Goal: Complete application form

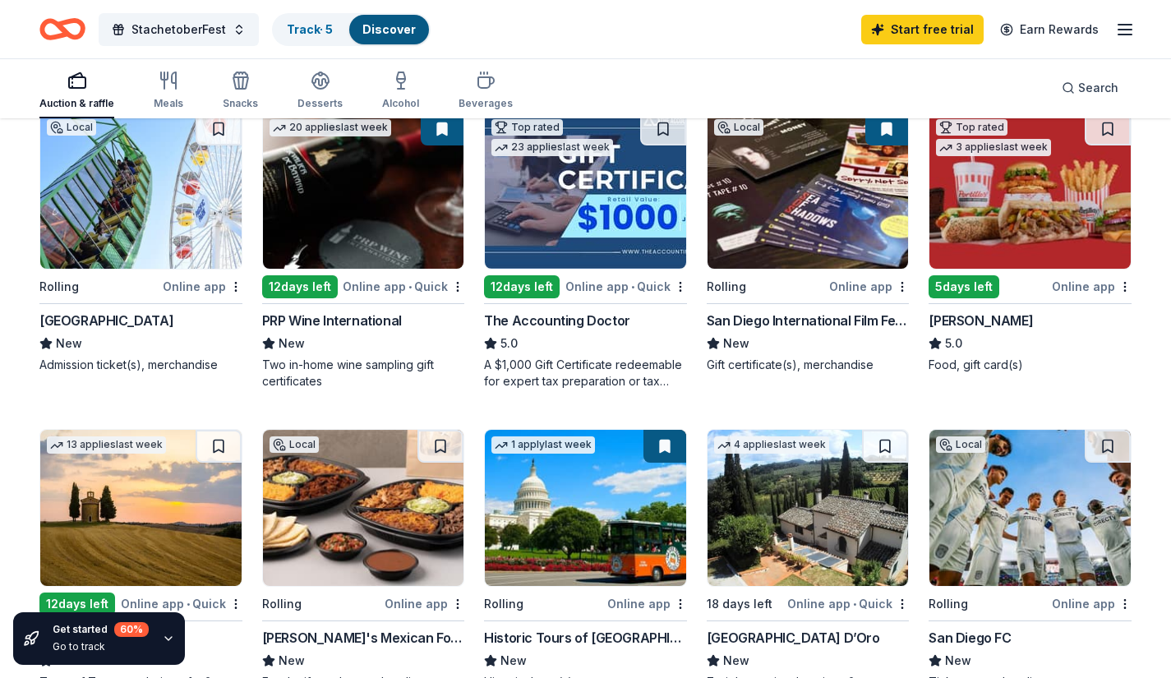
scroll to position [192, 0]
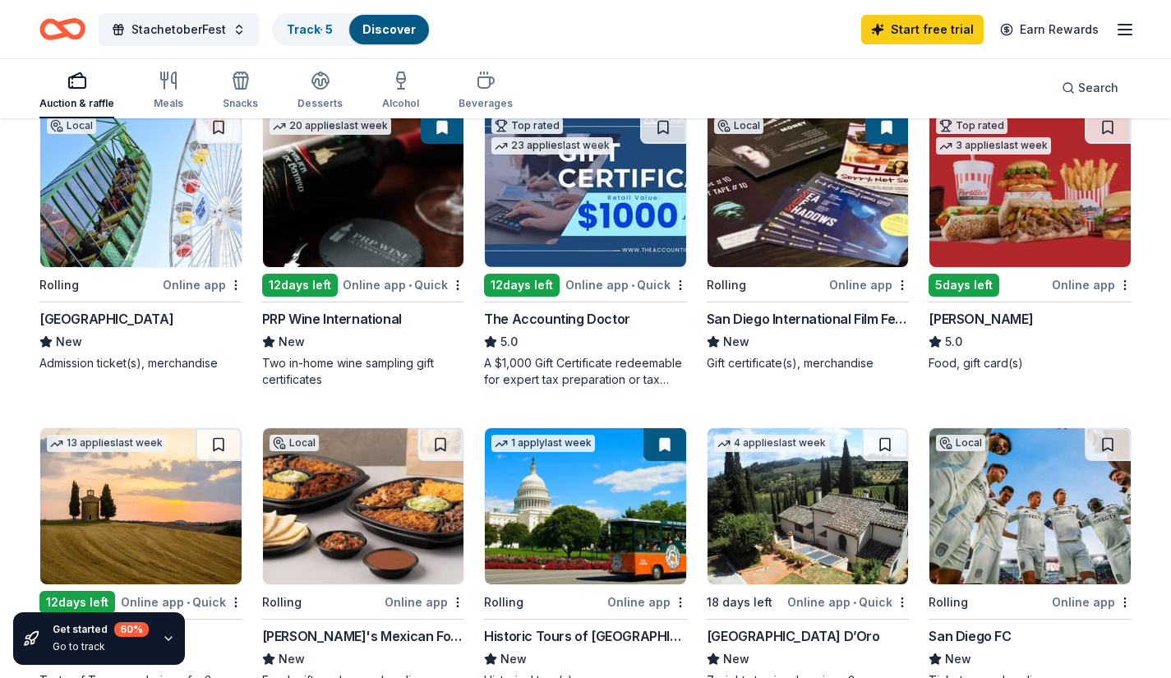
click at [830, 305] on div "Local Rolling Online app San Diego International Film Festival New Gift certifi…" at bounding box center [807, 240] width 203 height 261
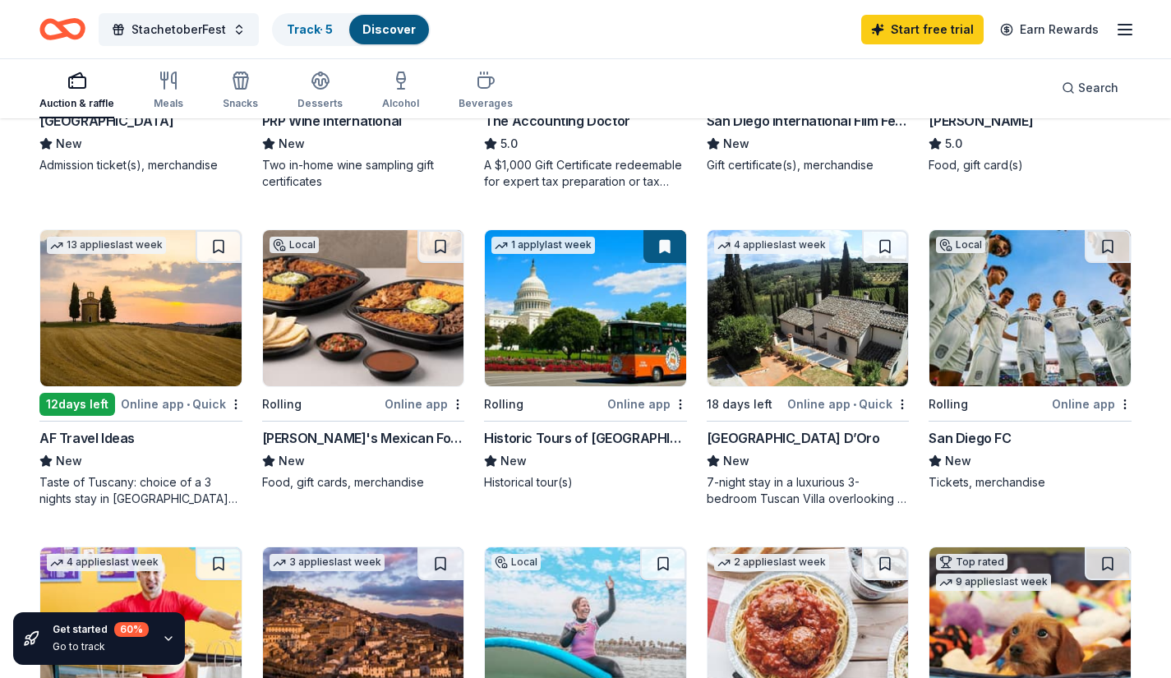
scroll to position [395, 0]
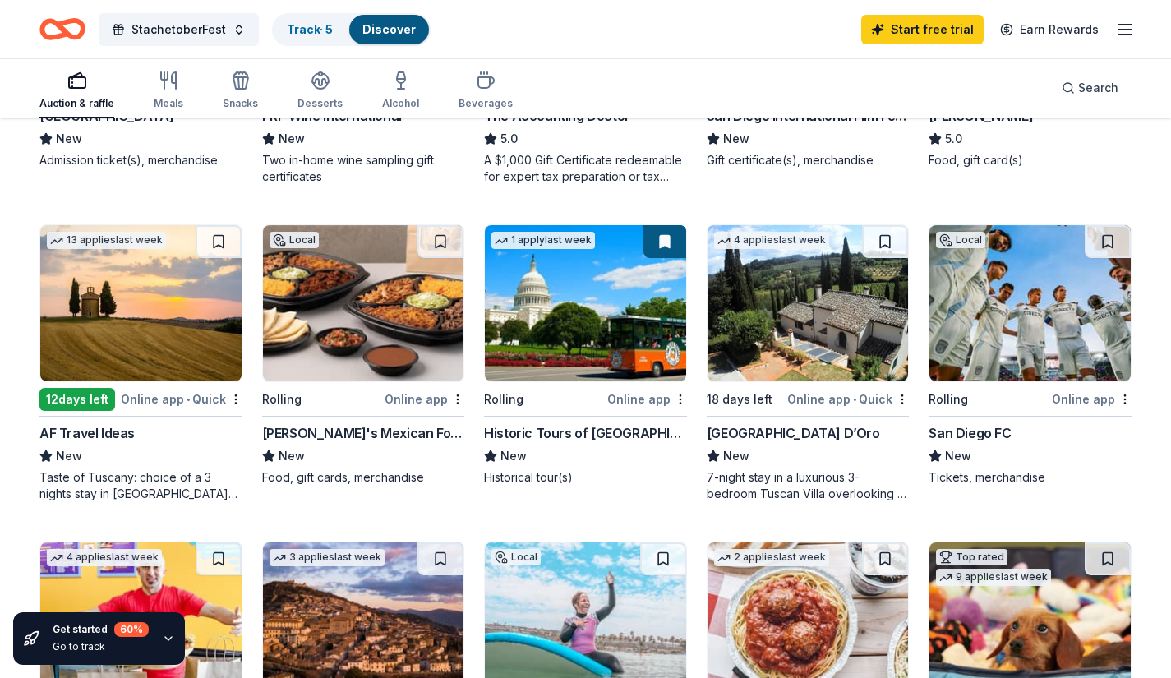
click at [311, 432] on div "Lolita's Mexican Food" at bounding box center [363, 433] width 203 height 20
click at [552, 435] on div "Historic Tours of [GEOGRAPHIC_DATA]" at bounding box center [585, 433] width 203 height 20
click at [991, 424] on div "San Diego FC" at bounding box center [969, 433] width 82 height 20
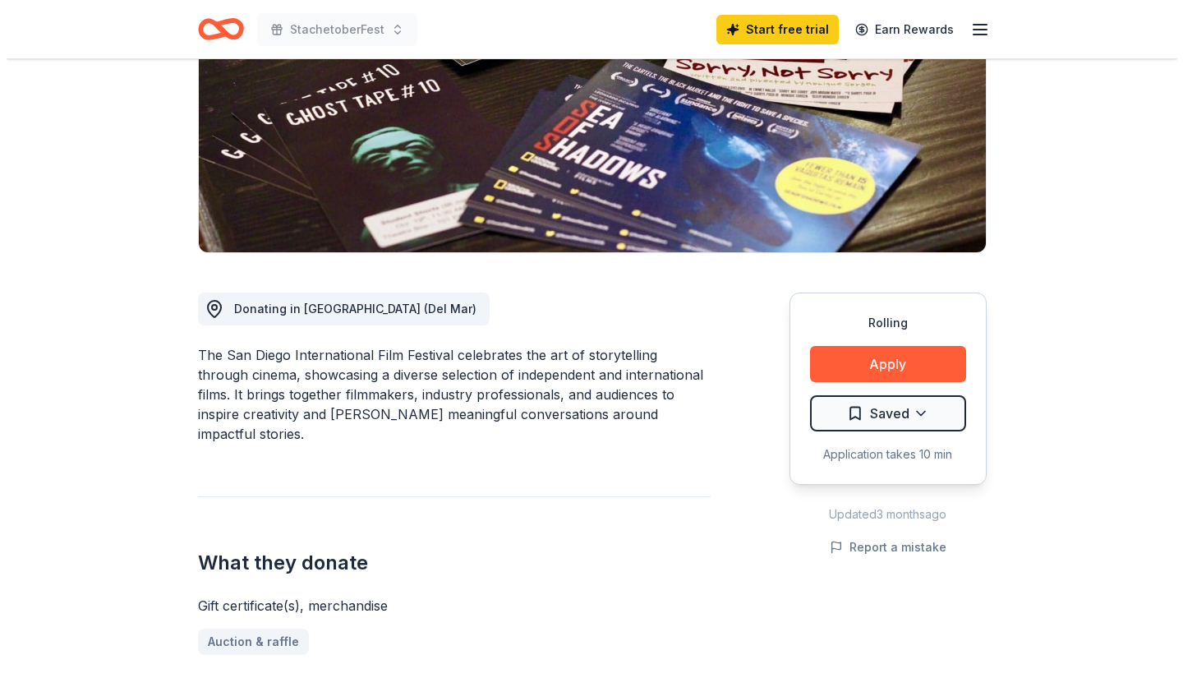
scroll to position [238, 0]
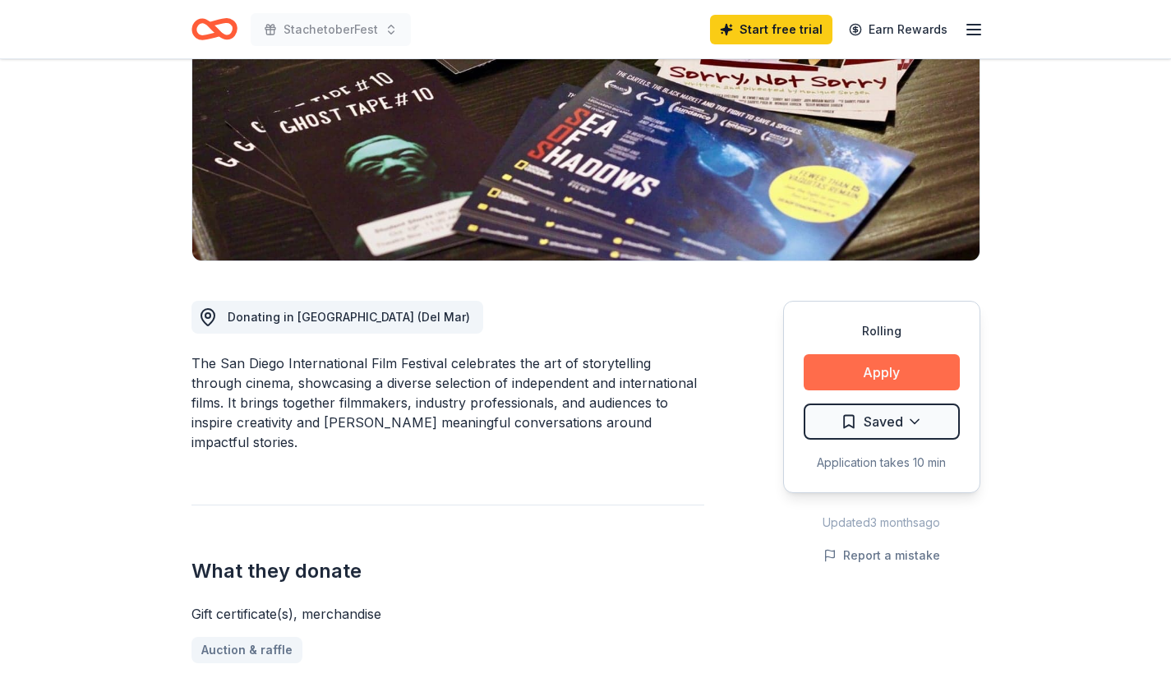
click at [853, 369] on button "Apply" at bounding box center [881, 372] width 156 height 36
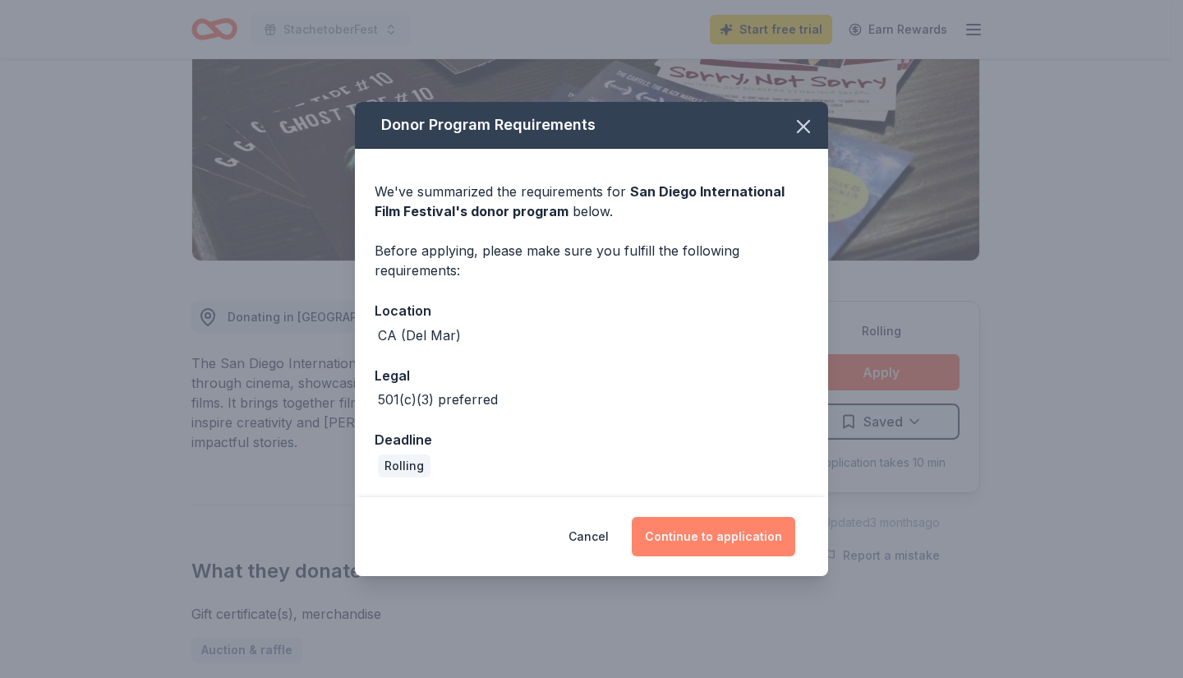
click at [711, 541] on button "Continue to application" at bounding box center [713, 536] width 163 height 39
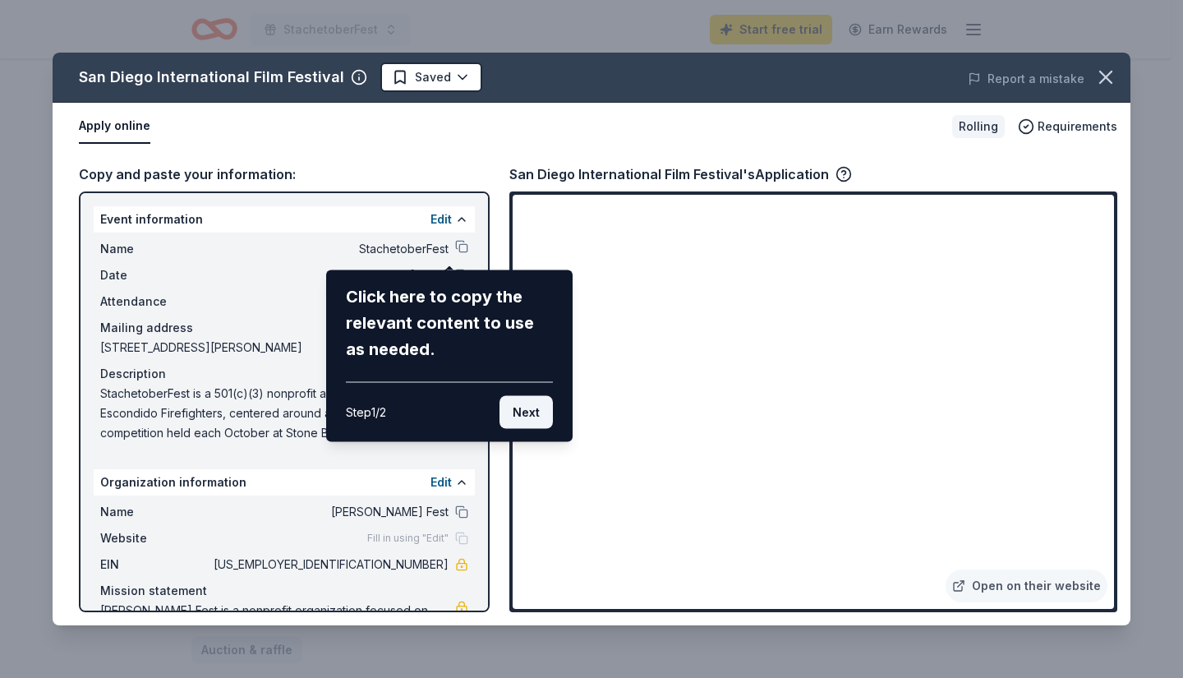
click at [531, 409] on button "Next" at bounding box center [525, 412] width 53 height 33
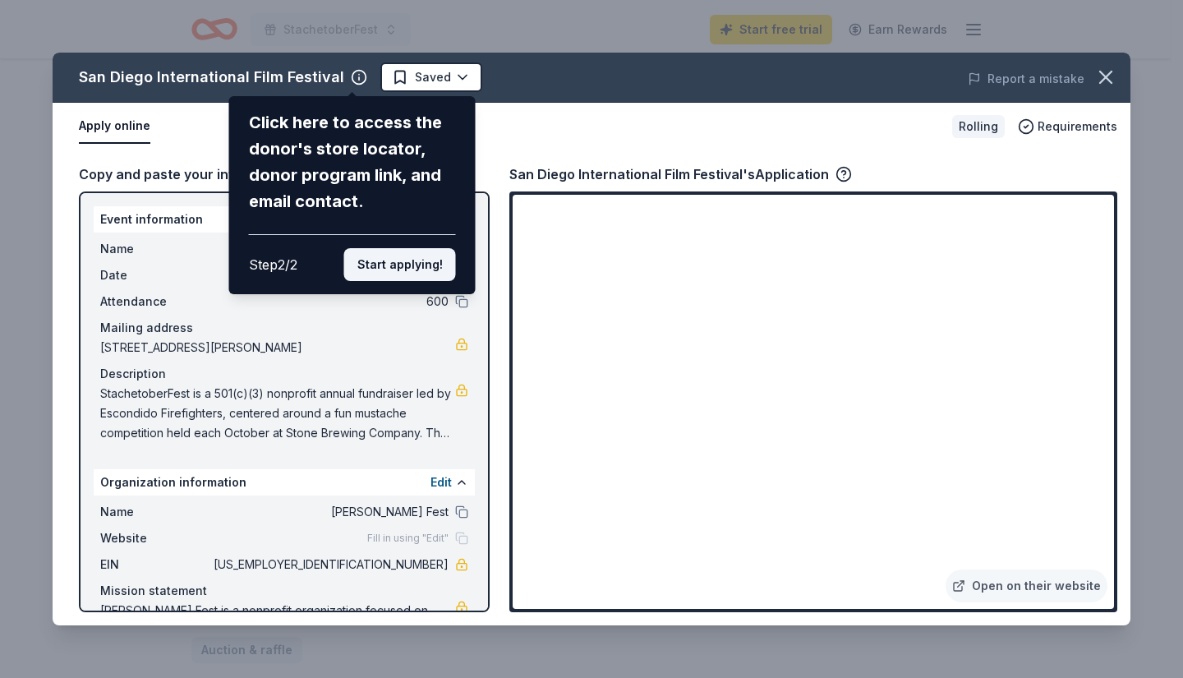
click at [422, 261] on button "Start applying!" at bounding box center [400, 264] width 112 height 33
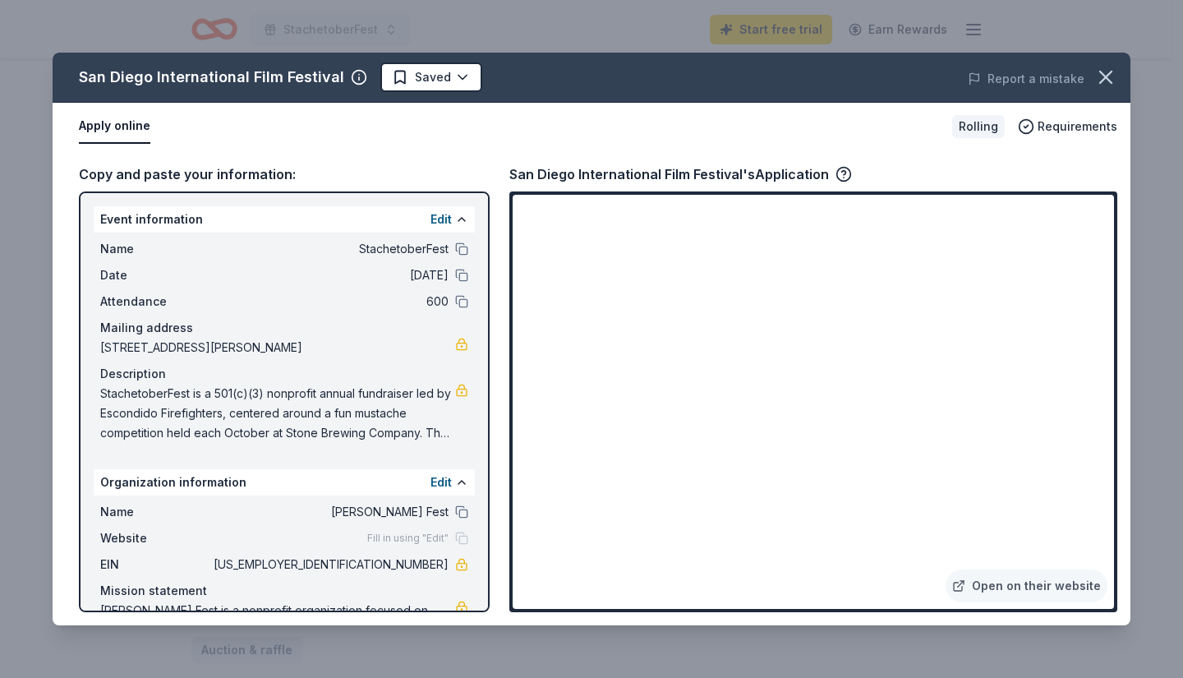
drag, startPoint x: 1104, startPoint y: 255, endPoint x: 1100, endPoint y: 305, distance: 49.5
click at [1100, 305] on div "San Diego International Film Festival Saved Report a mistake Apply online Rolli…" at bounding box center [592, 339] width 1078 height 573
click at [1081, 205] on div "San Diego International Film Festival Saved Report a mistake Apply online Rolli…" at bounding box center [592, 339] width 1078 height 573
drag, startPoint x: 1107, startPoint y: 241, endPoint x: 1065, endPoint y: 482, distance: 244.3
click at [1065, 482] on div "San Diego International Film Festival Saved Report a mistake Apply online Rolli…" at bounding box center [592, 339] width 1078 height 573
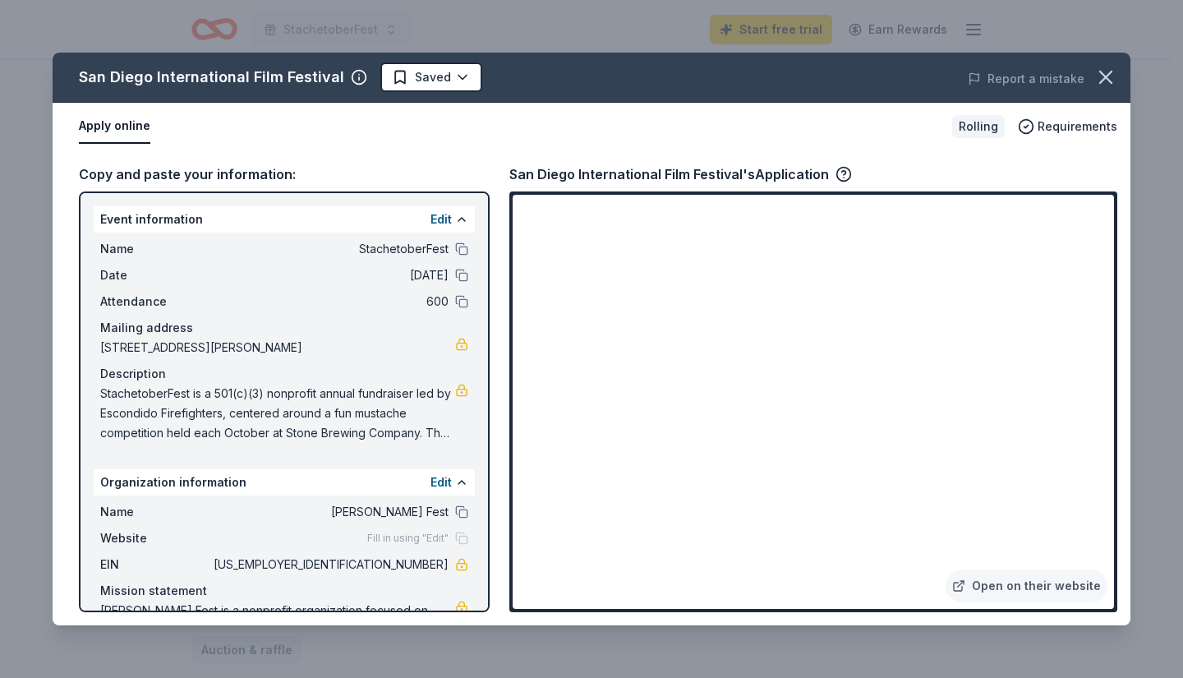
click at [897, 555] on div "San Diego International Film Festival Saved Report a mistake Apply online Rolli…" at bounding box center [592, 339] width 1078 height 573
click at [752, 522] on div "San Diego International Film Festival Saved Report a mistake Apply online Rolli…" at bounding box center [592, 339] width 1078 height 573
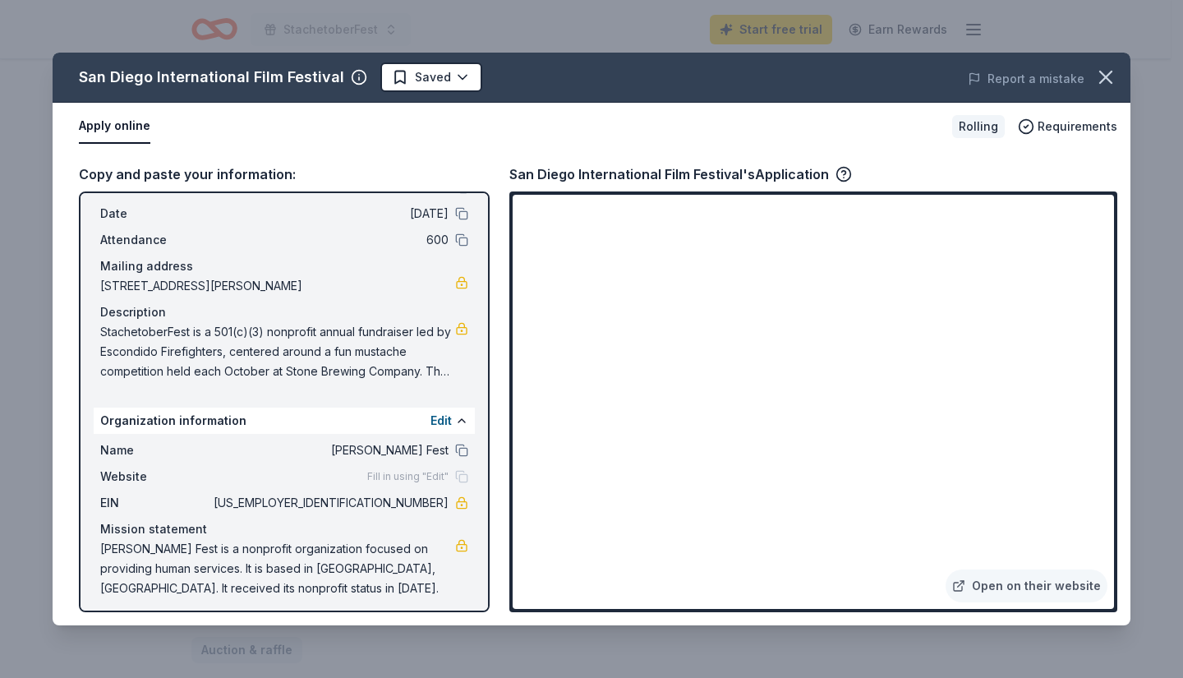
scroll to position [69, 0]
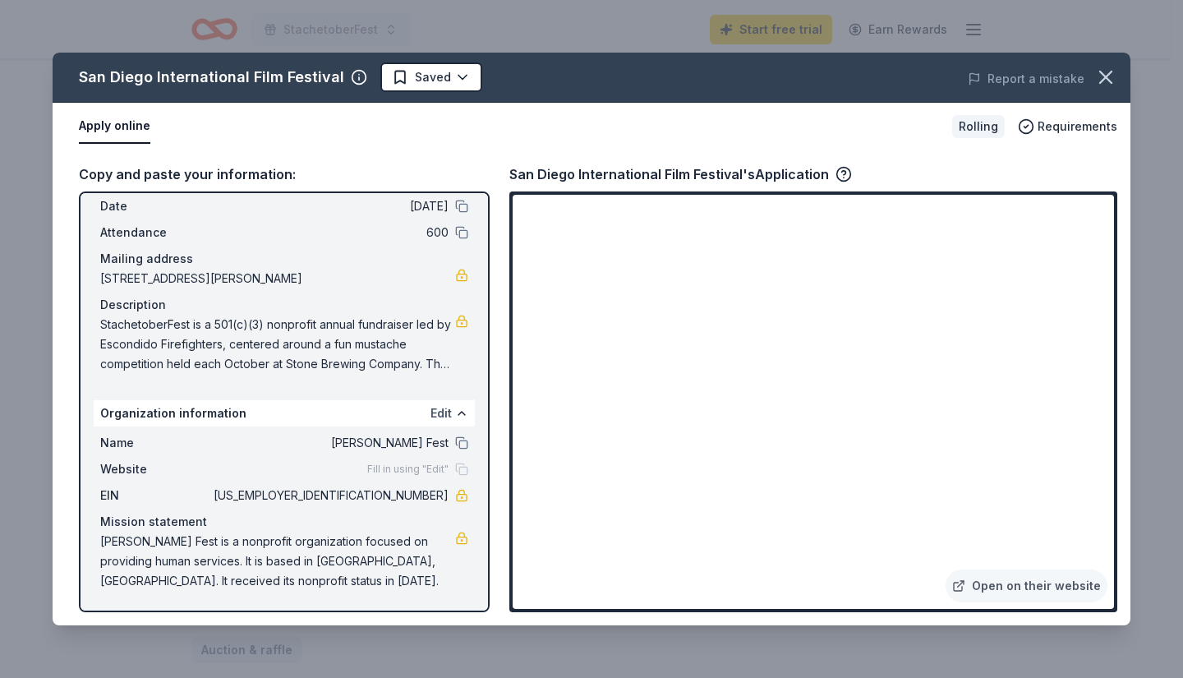
click at [432, 411] on button "Edit" at bounding box center [440, 413] width 21 height 20
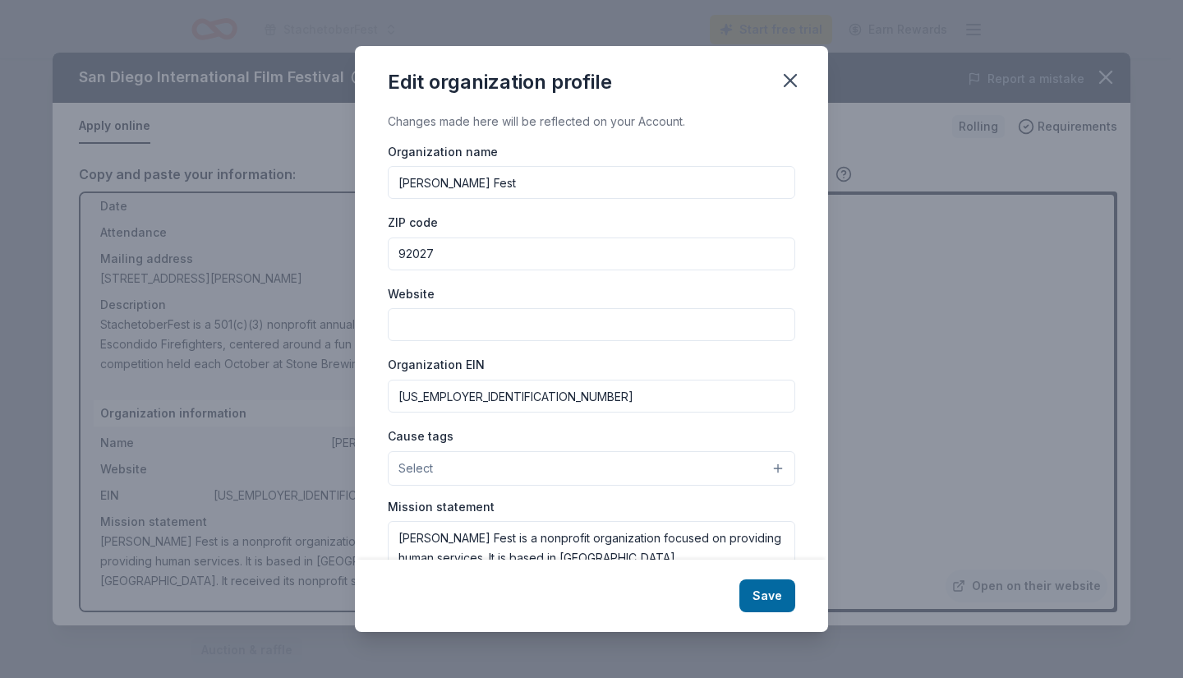
click at [569, 332] on input "Website" at bounding box center [591, 324] width 407 height 33
type input "Stachetoberfest.org"
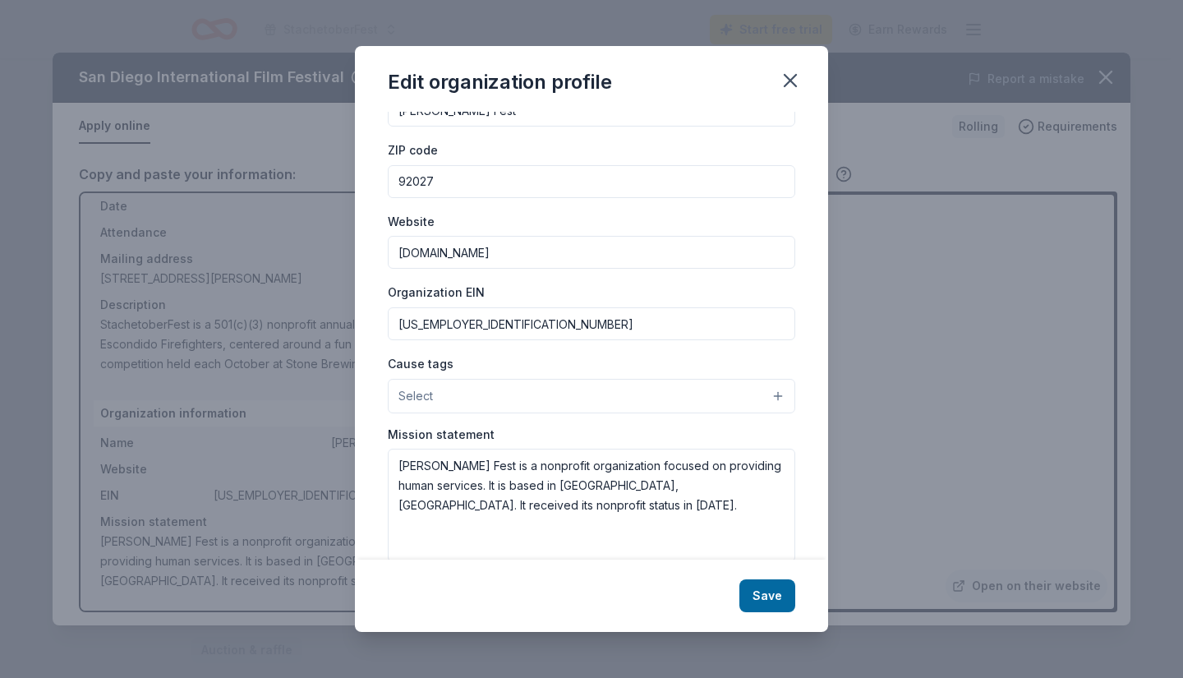
scroll to position [99, 0]
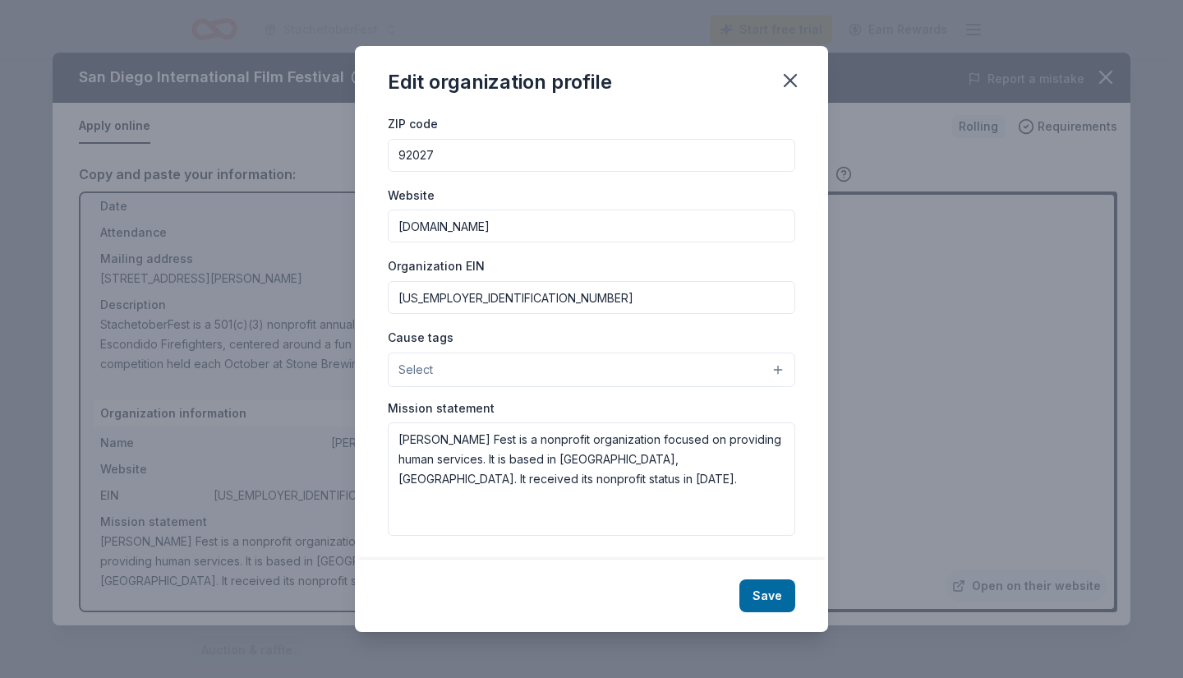
click at [764, 370] on button "Select" at bounding box center [591, 369] width 407 height 34
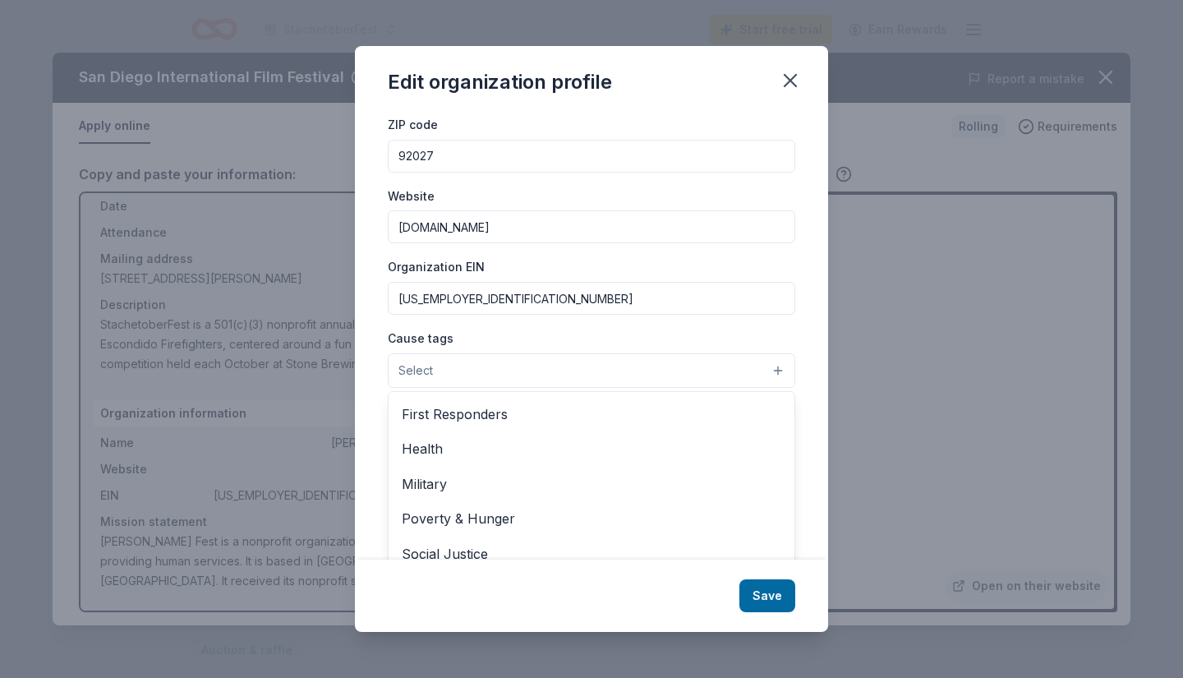
scroll to position [223, 0]
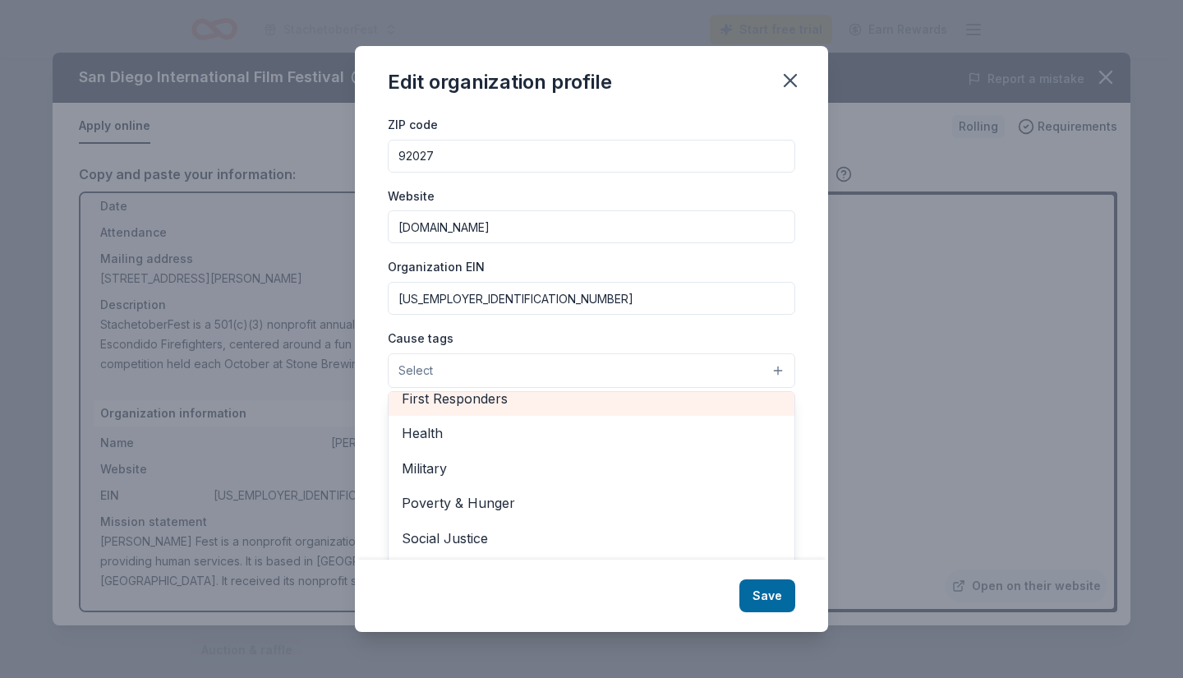
click at [527, 398] on span "First Responders" at bounding box center [591, 398] width 379 height 21
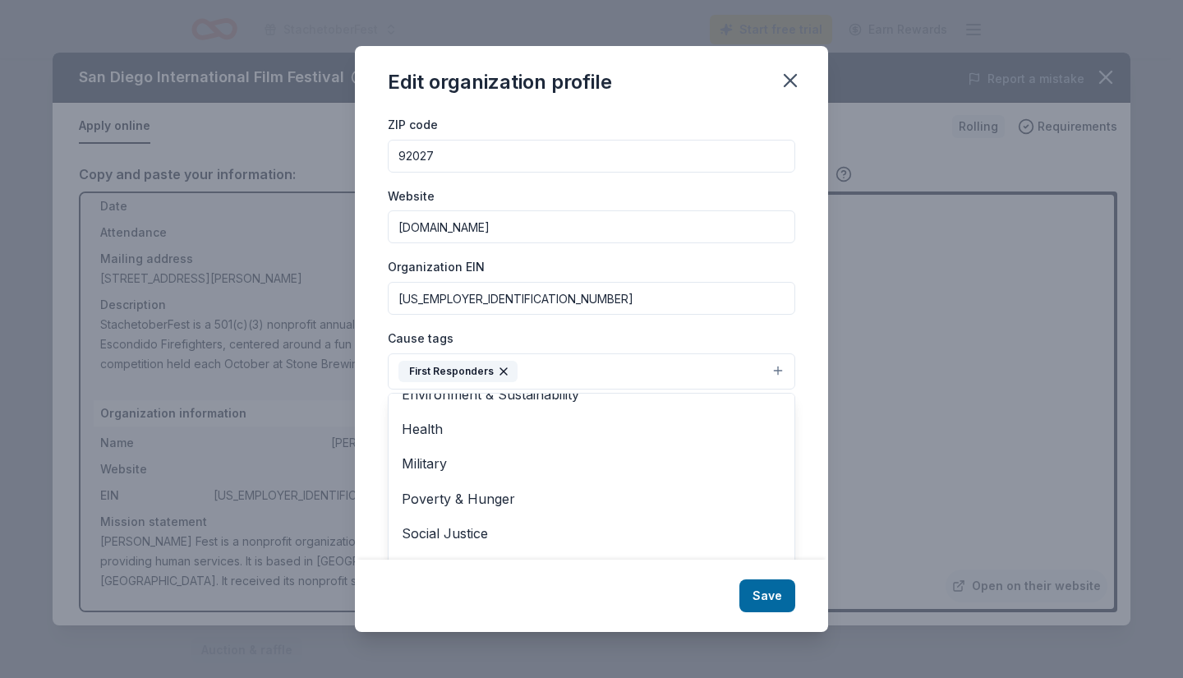
click at [780, 596] on div "Edit organization profile Changes made here will be reflected on your Account. …" at bounding box center [591, 339] width 473 height 586
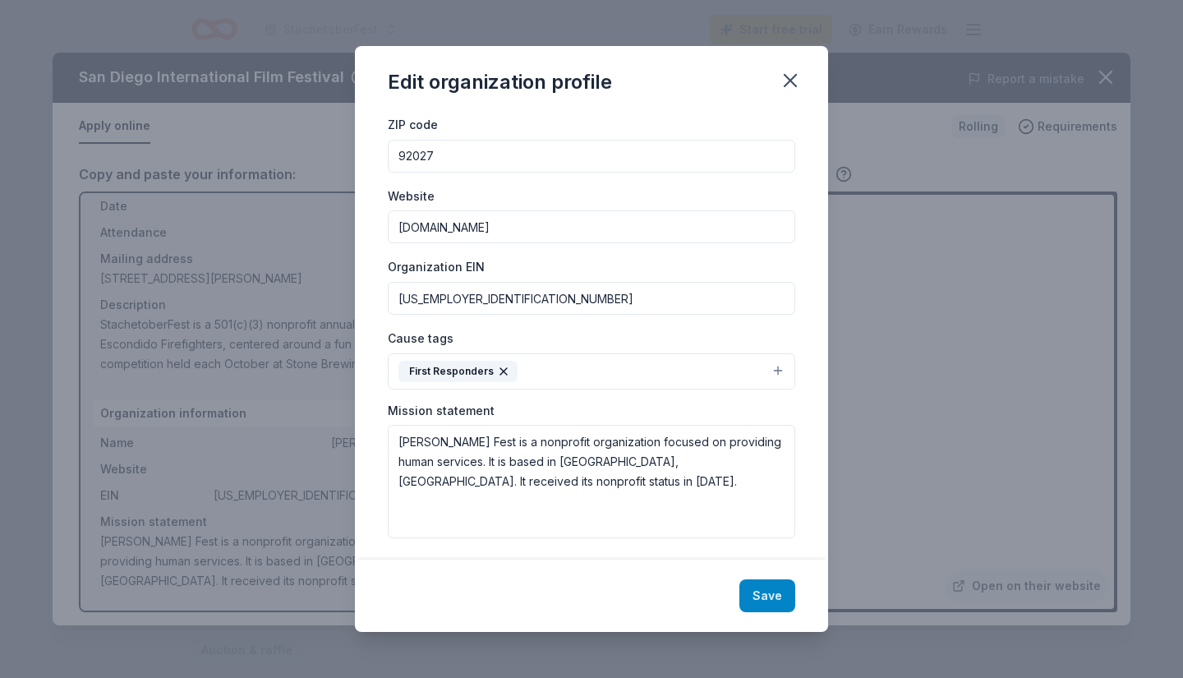
click at [766, 597] on button "Save" at bounding box center [767, 595] width 56 height 33
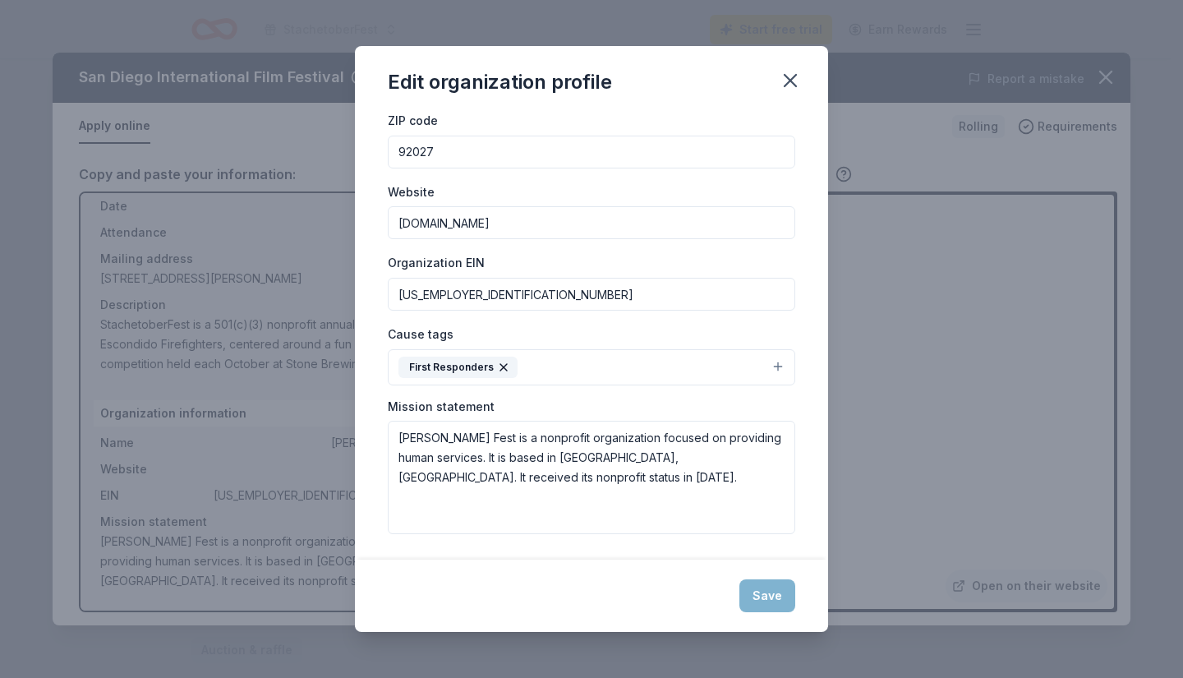
scroll to position [0, 0]
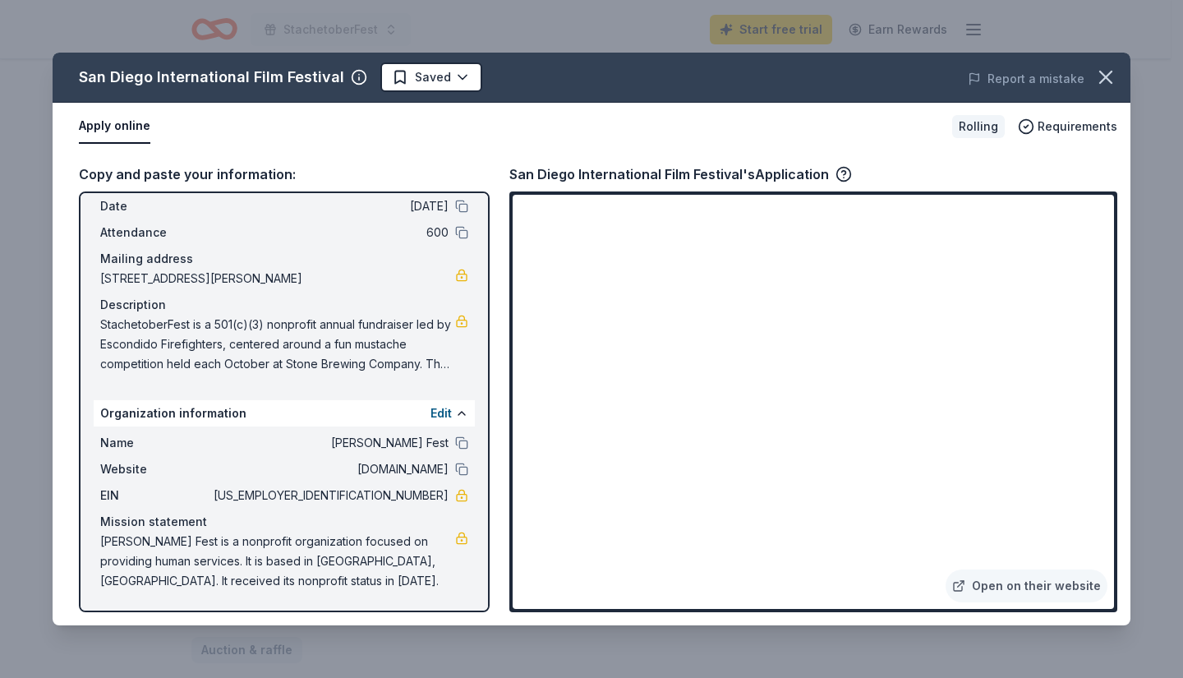
drag, startPoint x: 823, startPoint y: 518, endPoint x: 783, endPoint y: 264, distance: 257.0
click at [430, 404] on button "Edit" at bounding box center [440, 413] width 21 height 20
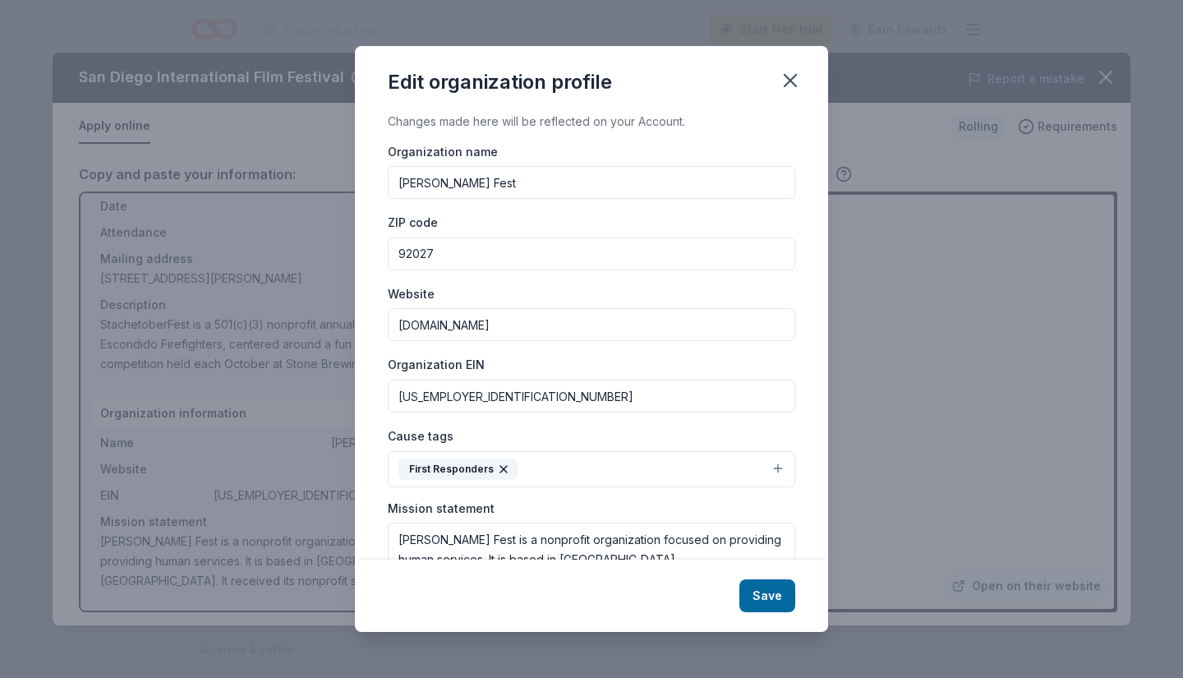
click at [439, 183] on input "Stache-Tober Fest" at bounding box center [591, 182] width 407 height 33
type input "StachetoberFest"
click at [777, 590] on button "Save" at bounding box center [767, 595] width 56 height 33
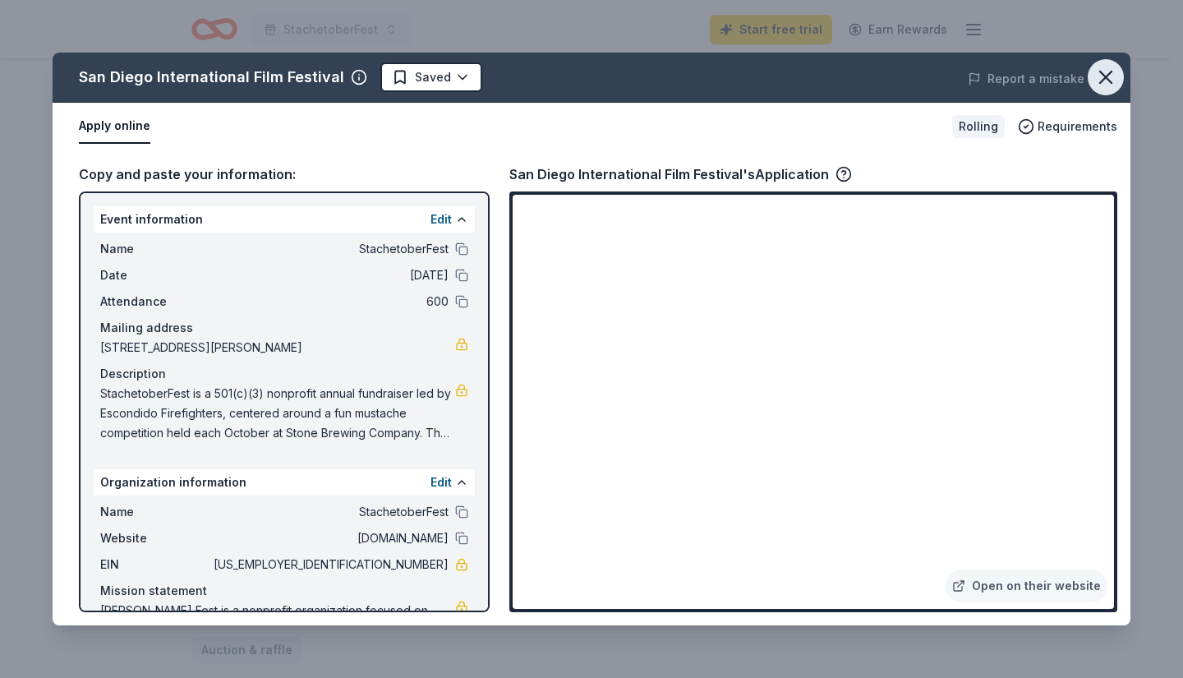
click at [1110, 76] on icon "button" at bounding box center [1105, 77] width 23 height 23
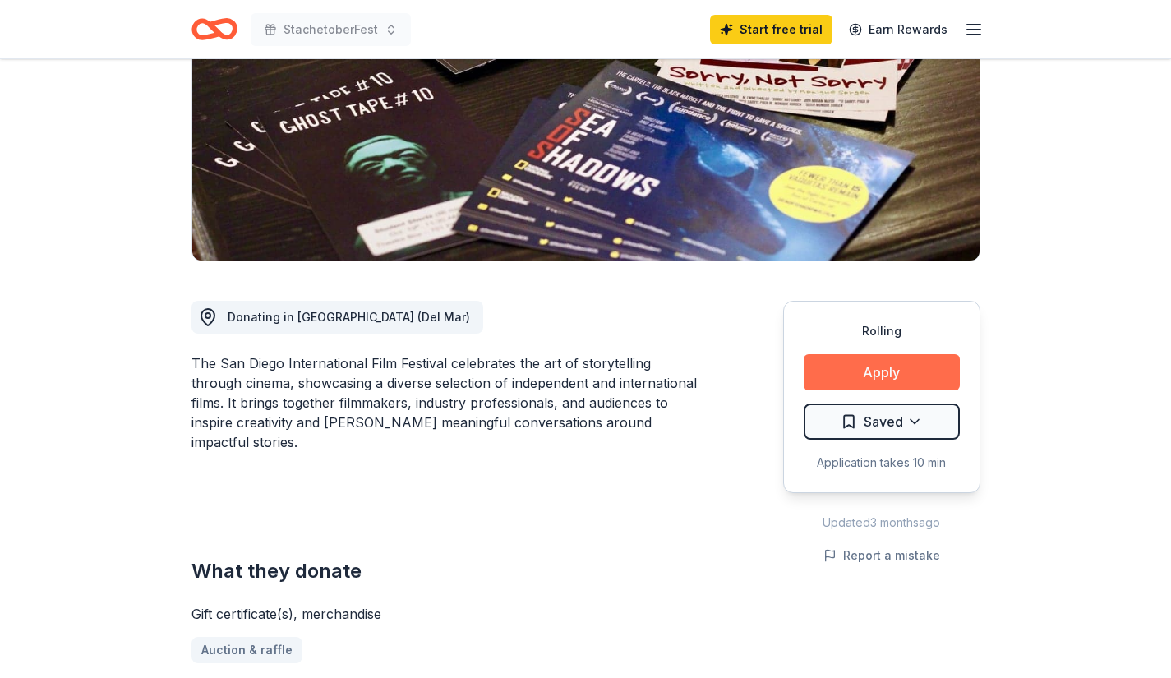
click at [872, 372] on button "Apply" at bounding box center [881, 372] width 156 height 36
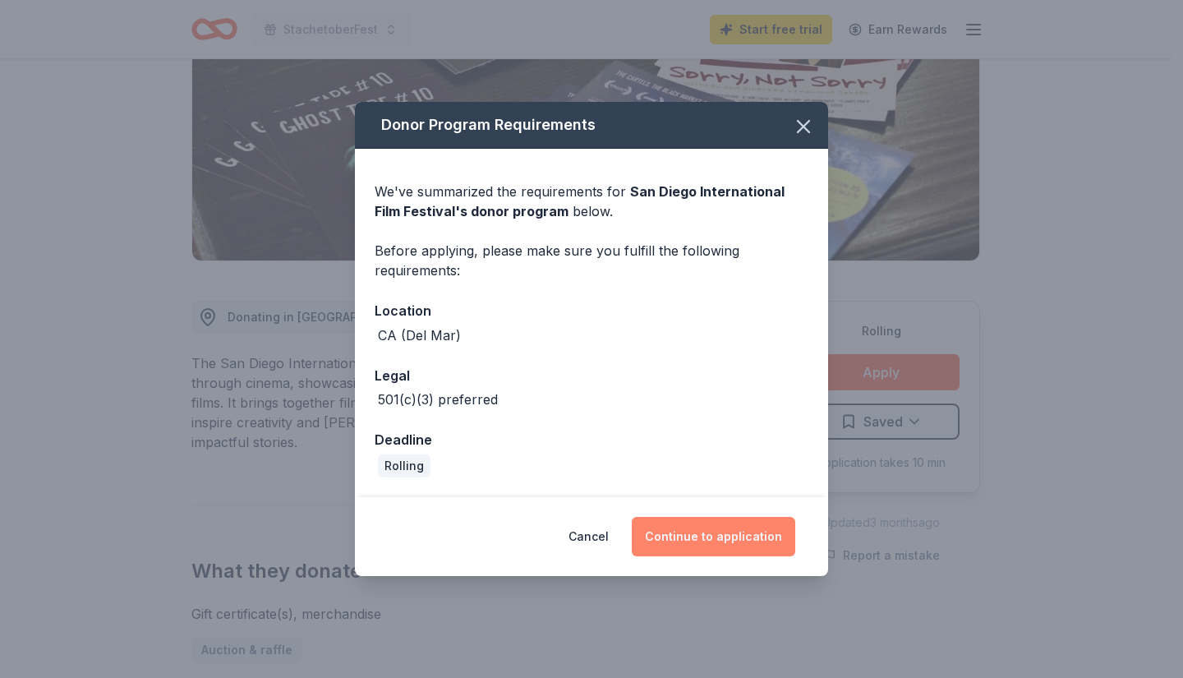
click at [683, 527] on button "Continue to application" at bounding box center [713, 536] width 163 height 39
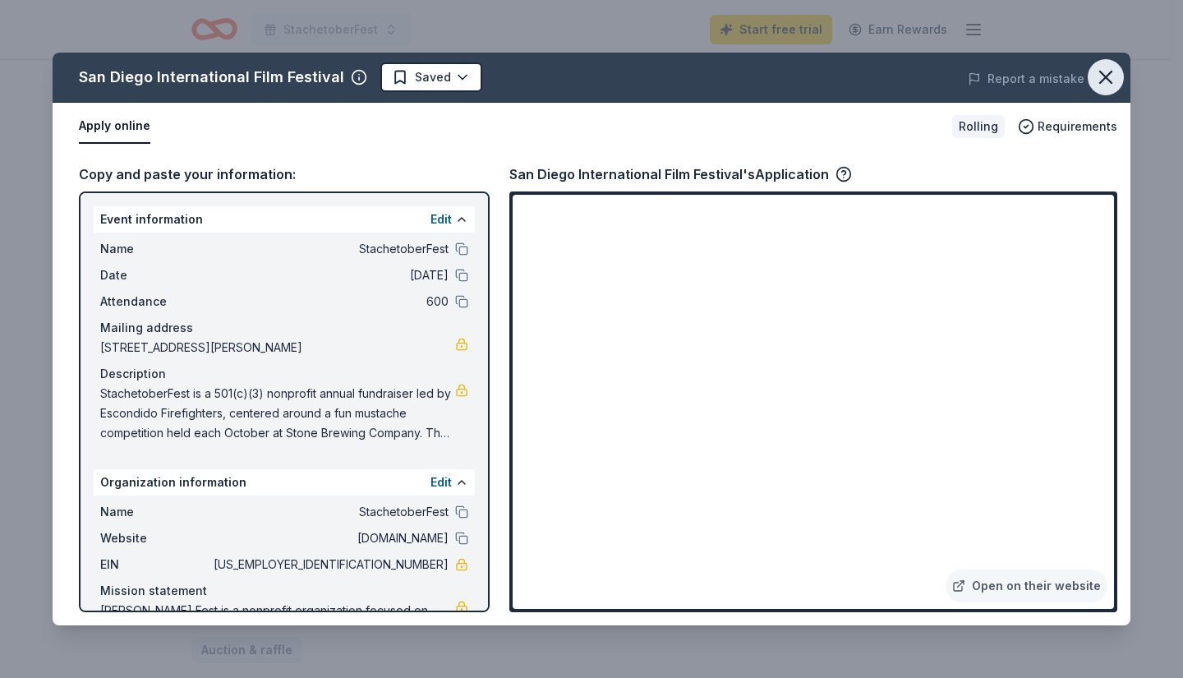
click at [1096, 80] on icon "button" at bounding box center [1105, 77] width 23 height 23
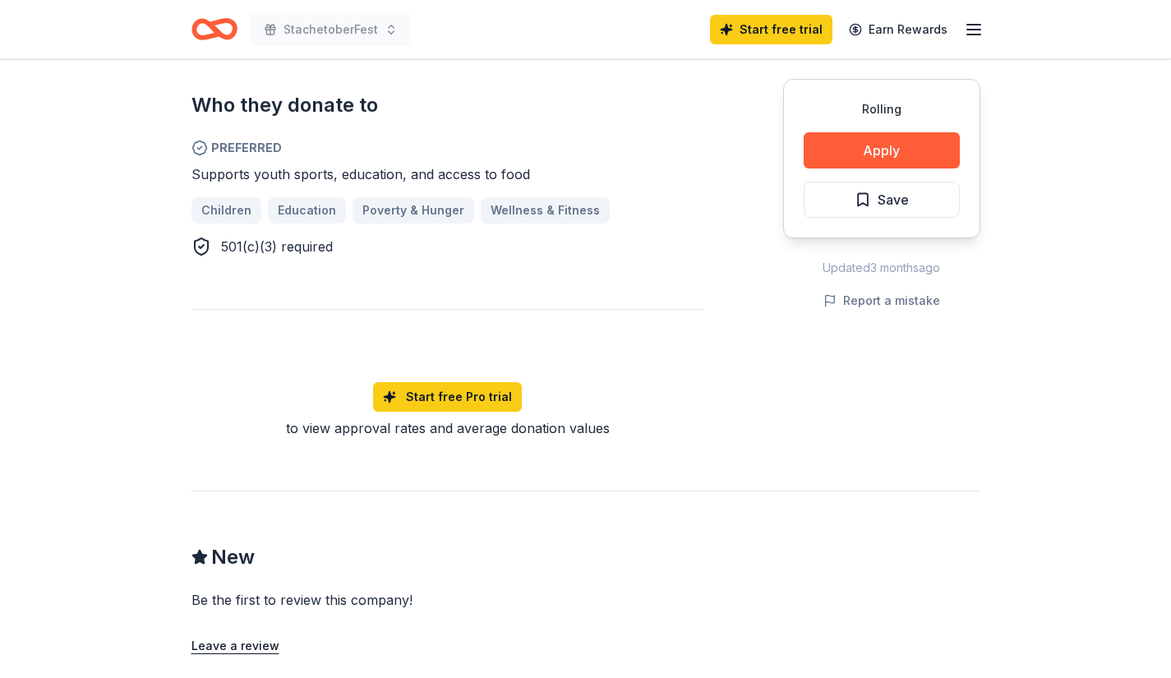
scroll to position [938, 0]
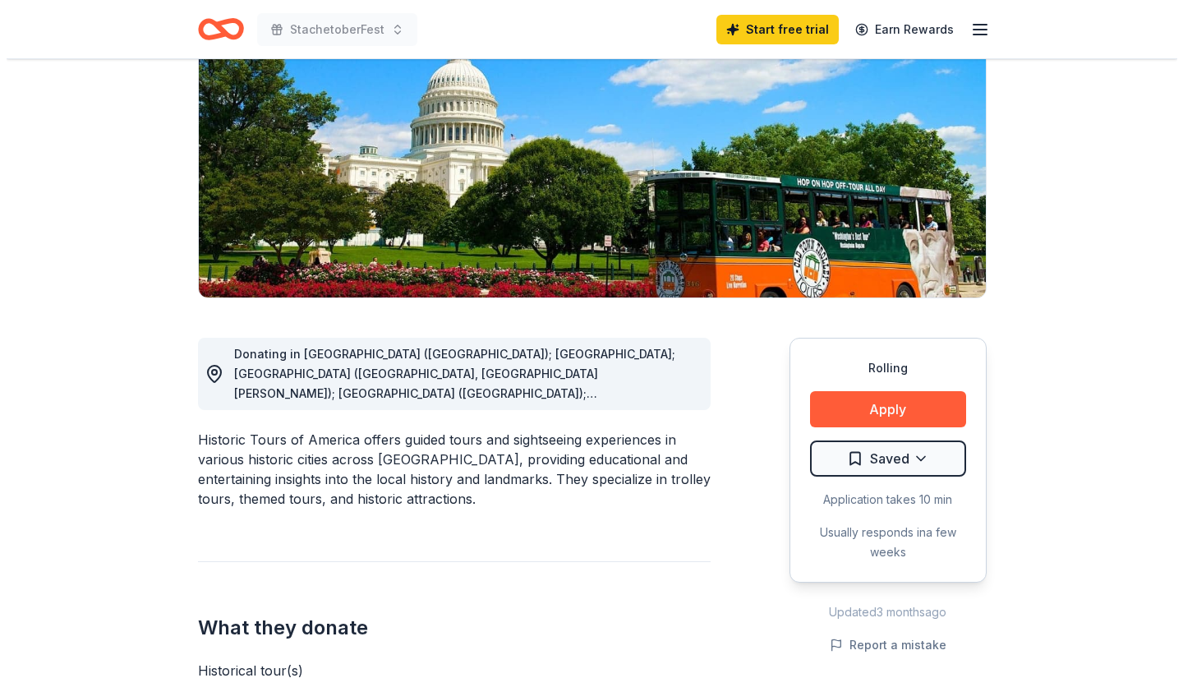
scroll to position [219, 0]
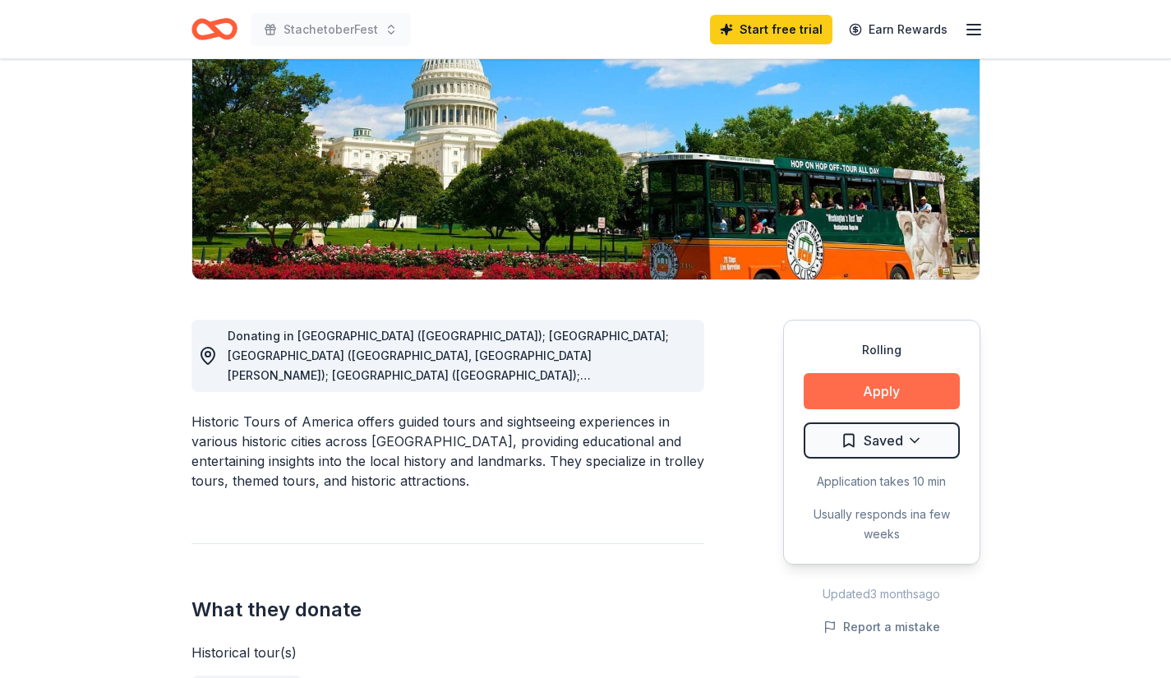
click at [872, 402] on button "Apply" at bounding box center [881, 391] width 156 height 36
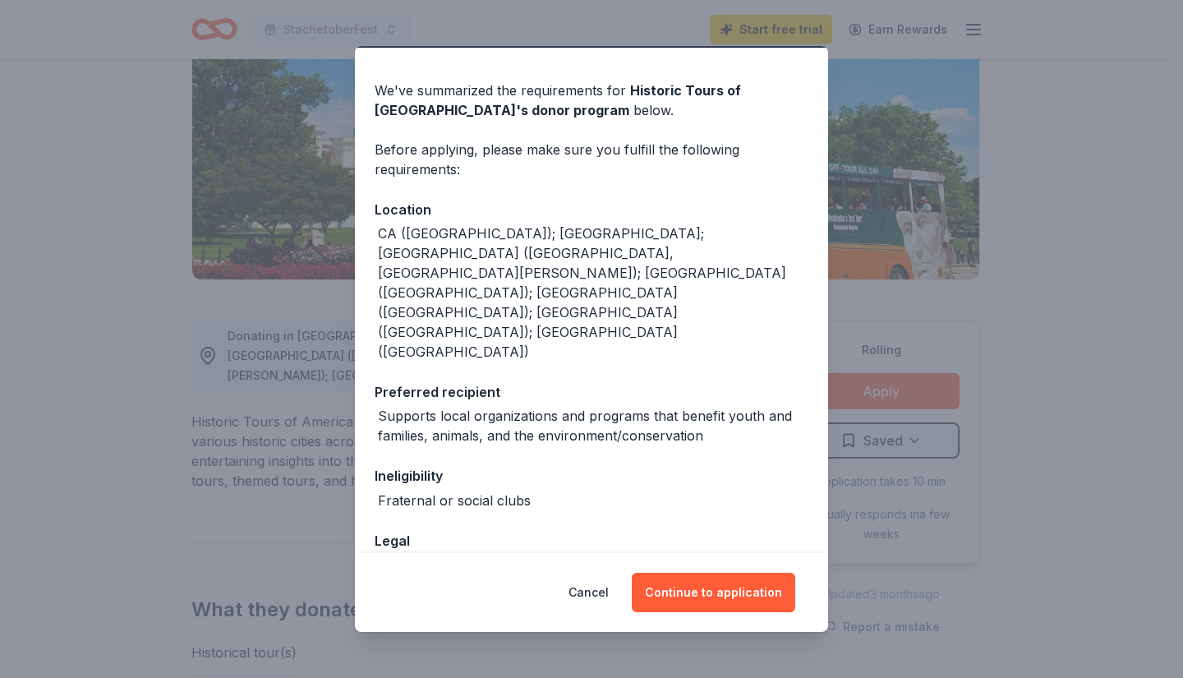
scroll to position [55, 0]
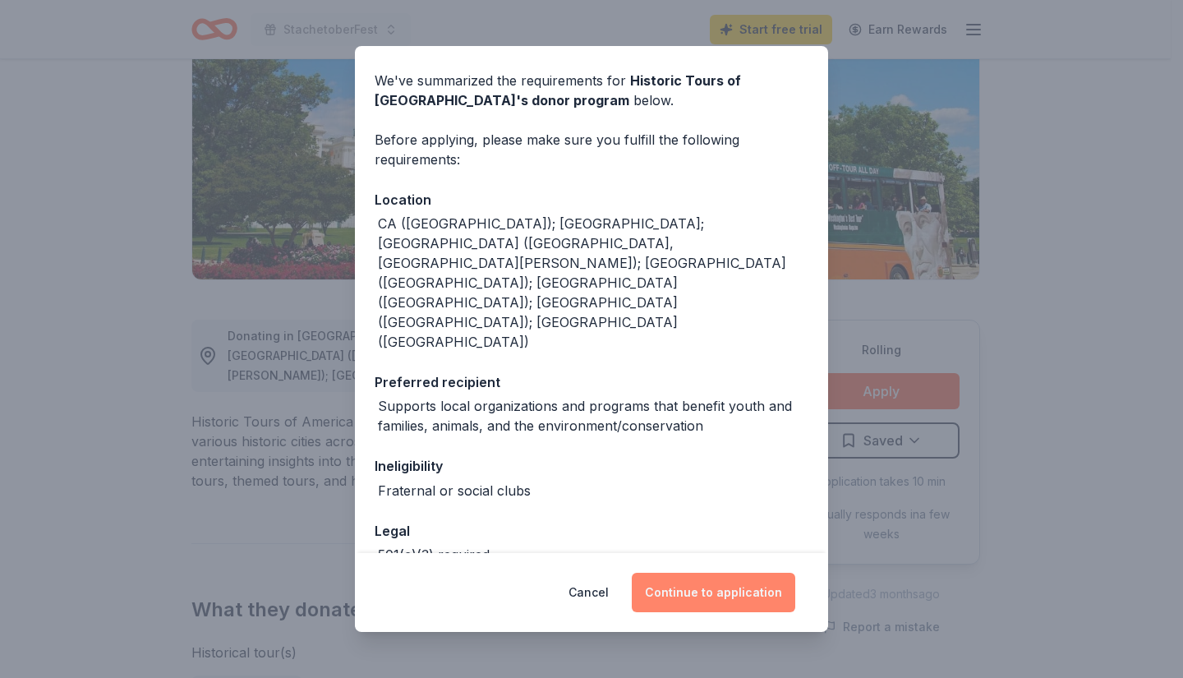
click at [738, 598] on button "Continue to application" at bounding box center [713, 592] width 163 height 39
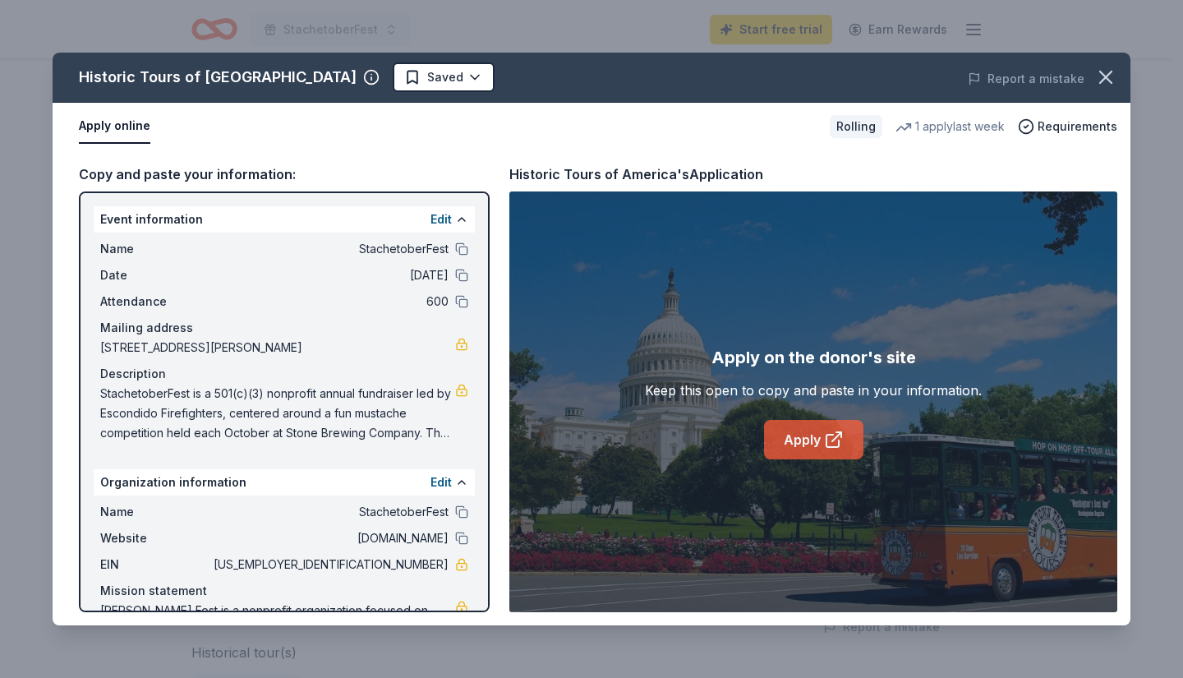
click at [823, 441] on link "Apply" at bounding box center [813, 439] width 99 height 39
click at [455, 247] on button at bounding box center [461, 248] width 13 height 13
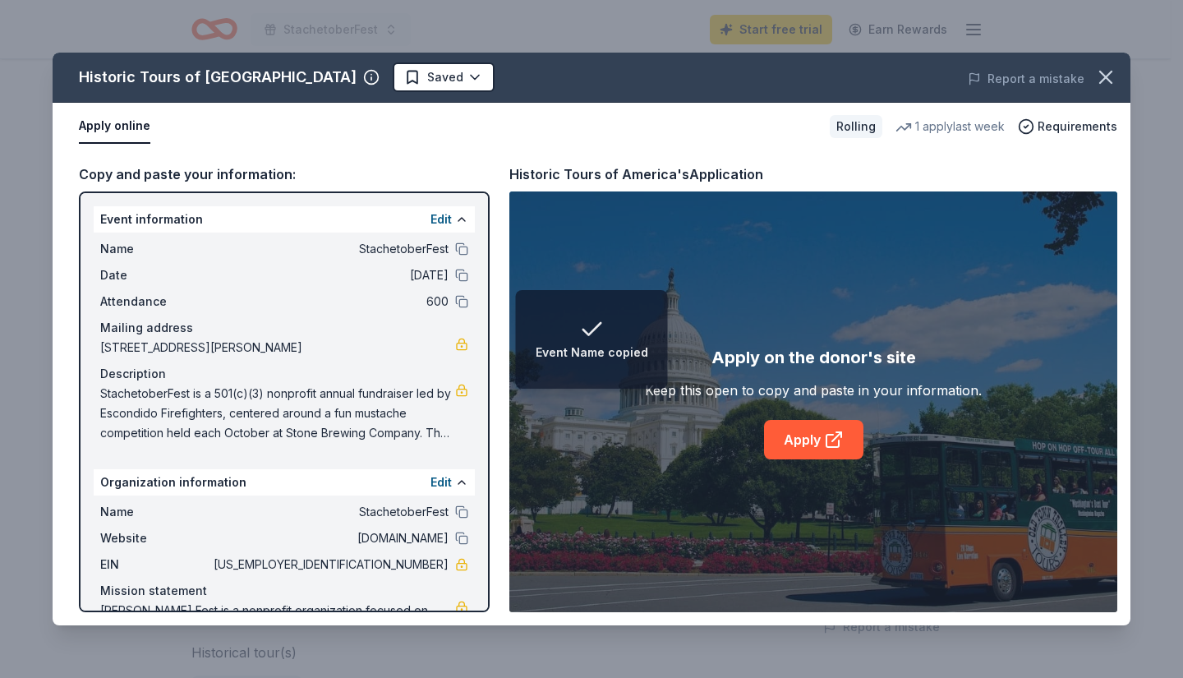
click at [191, 386] on span "StachetoberFest is a 501(c)(3) nonprofit annual fundraiser led by Escondido Fir…" at bounding box center [277, 413] width 355 height 59
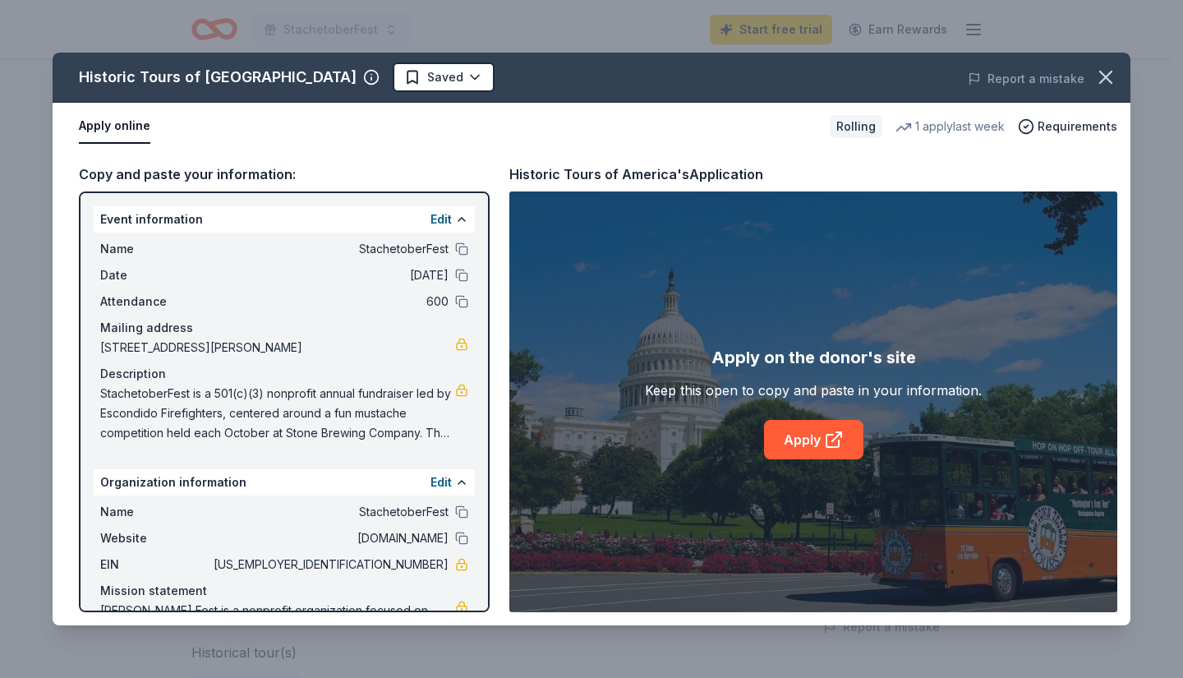
drag, startPoint x: 100, startPoint y: 391, endPoint x: 369, endPoint y: 435, distance: 272.2
click at [369, 435] on span "StachetoberFest is a 501(c)(3) nonprofit annual fundraiser led by Escondido Fir…" at bounding box center [277, 413] width 355 height 59
